Goal: Task Accomplishment & Management: Complete application form

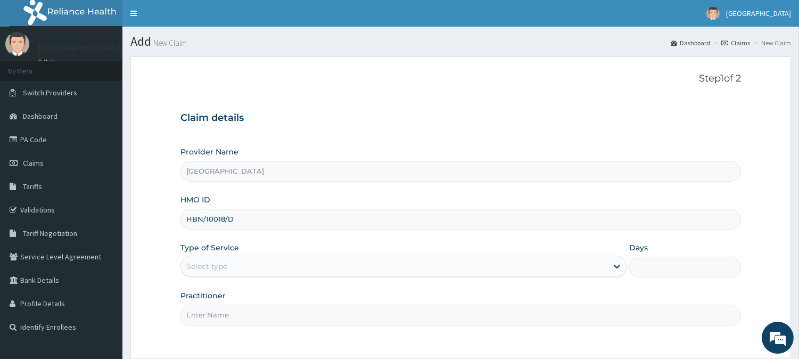
type input "HBN/10018/D"
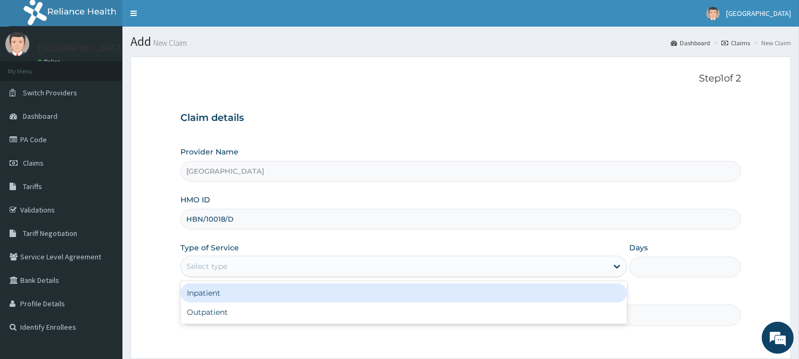
click at [578, 273] on div "Select type" at bounding box center [394, 265] width 426 height 17
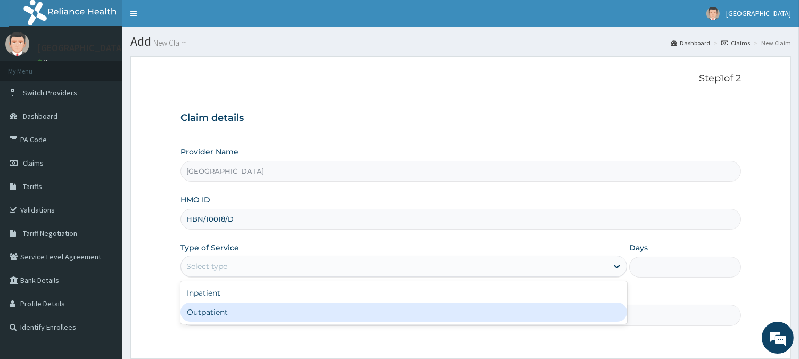
click at [555, 313] on div "Outpatient" at bounding box center [403, 311] width 446 height 19
type input "1"
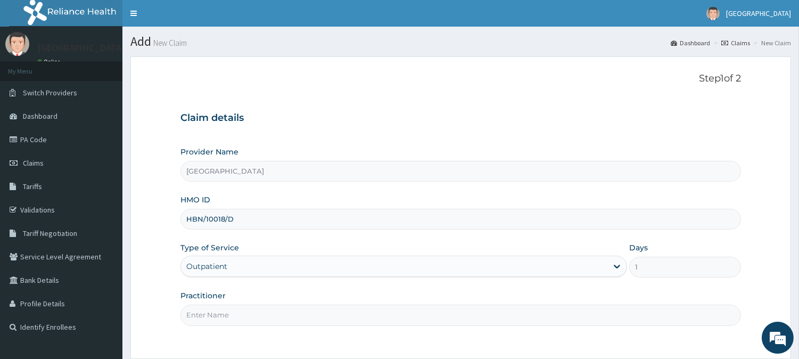
click at [551, 319] on input "Practitioner" at bounding box center [460, 314] width 560 height 21
type input "DR FAVOUR"
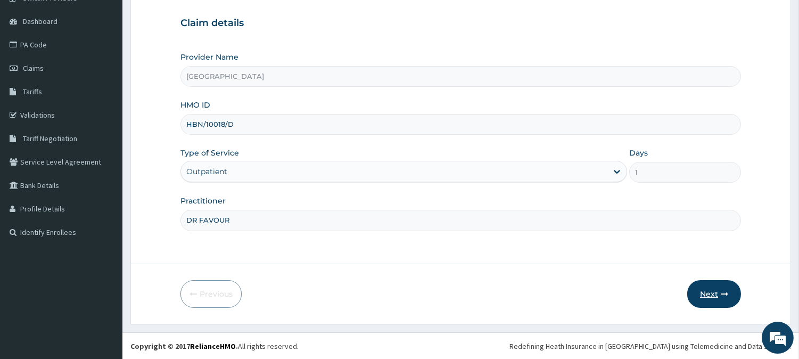
click at [706, 290] on button "Next" at bounding box center [714, 294] width 54 height 28
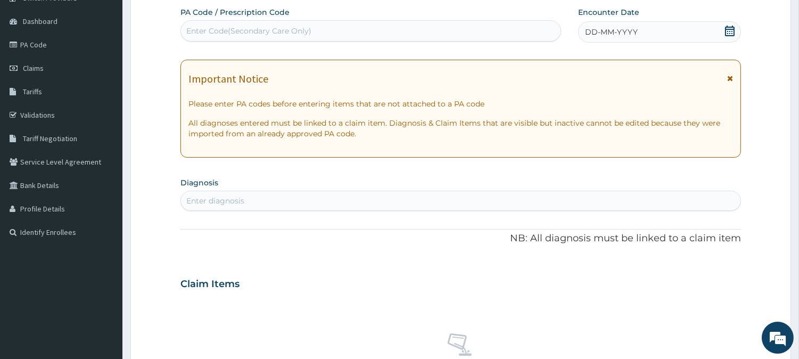
click at [661, 36] on div "DD-MM-YYYY" at bounding box center [659, 31] width 163 height 21
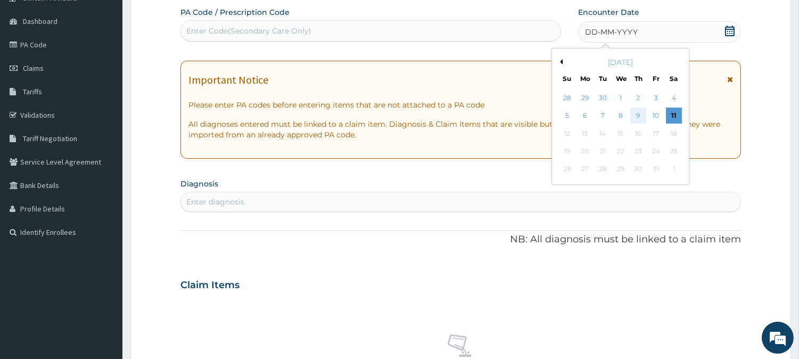
click at [641, 114] on div "9" at bounding box center [638, 116] width 16 height 16
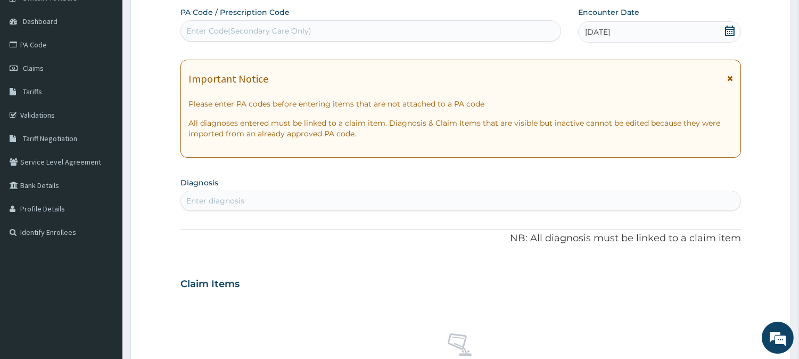
click at [501, 199] on div "Enter diagnosis" at bounding box center [460, 200] width 559 height 17
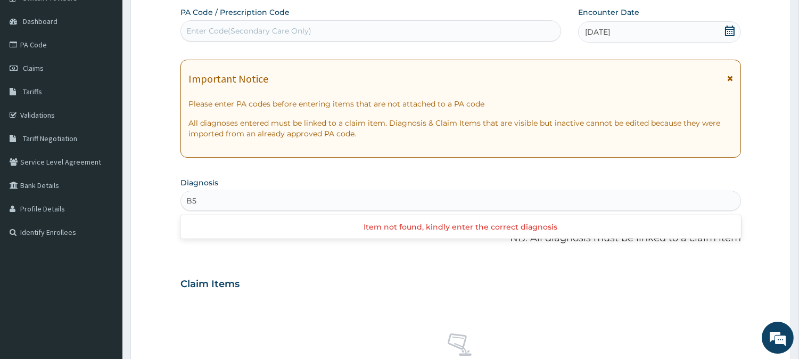
type input "B"
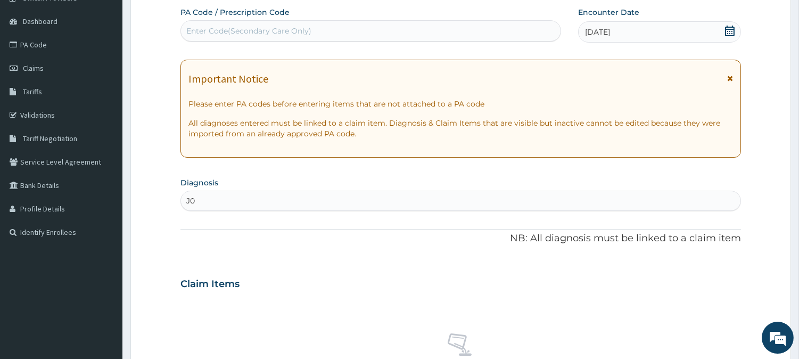
type input "J"
